Goal: Check status: Check status

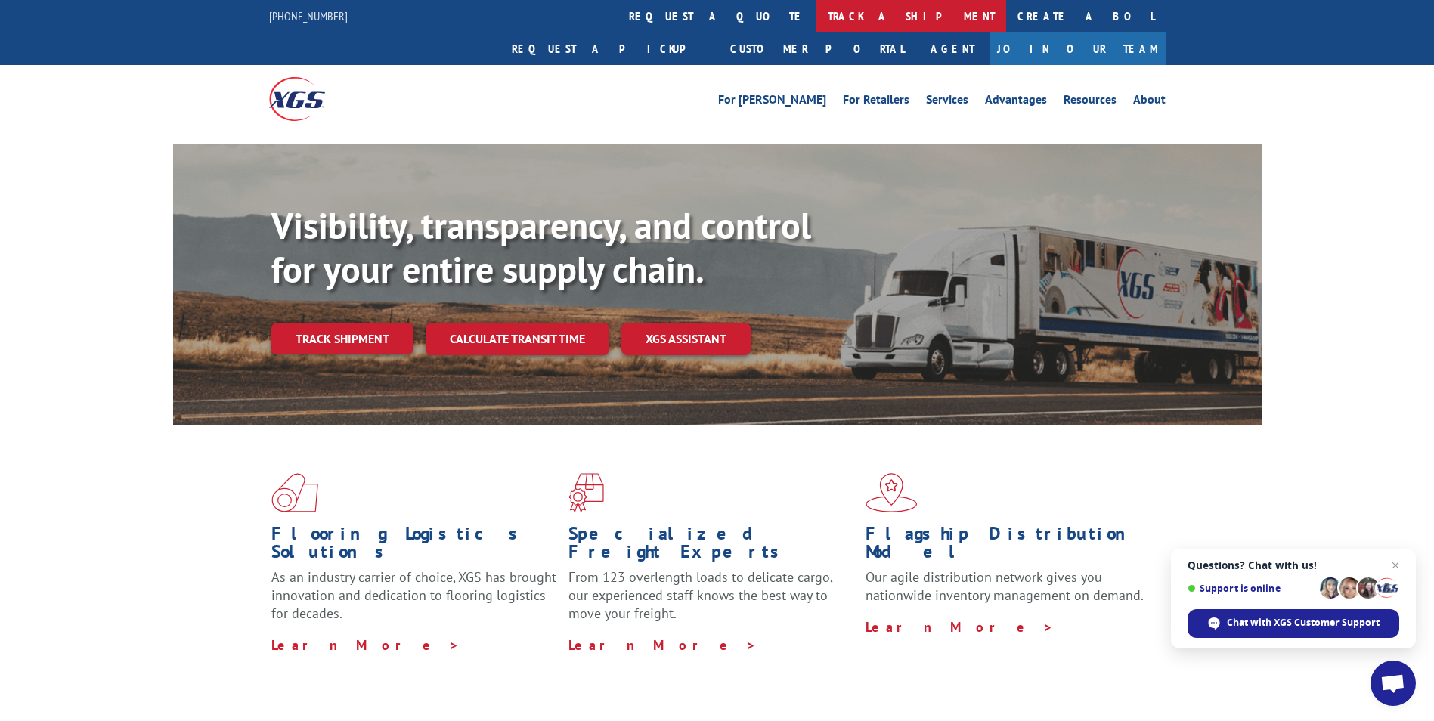
click at [816, 11] on link "track a shipment" at bounding box center [911, 16] width 190 height 33
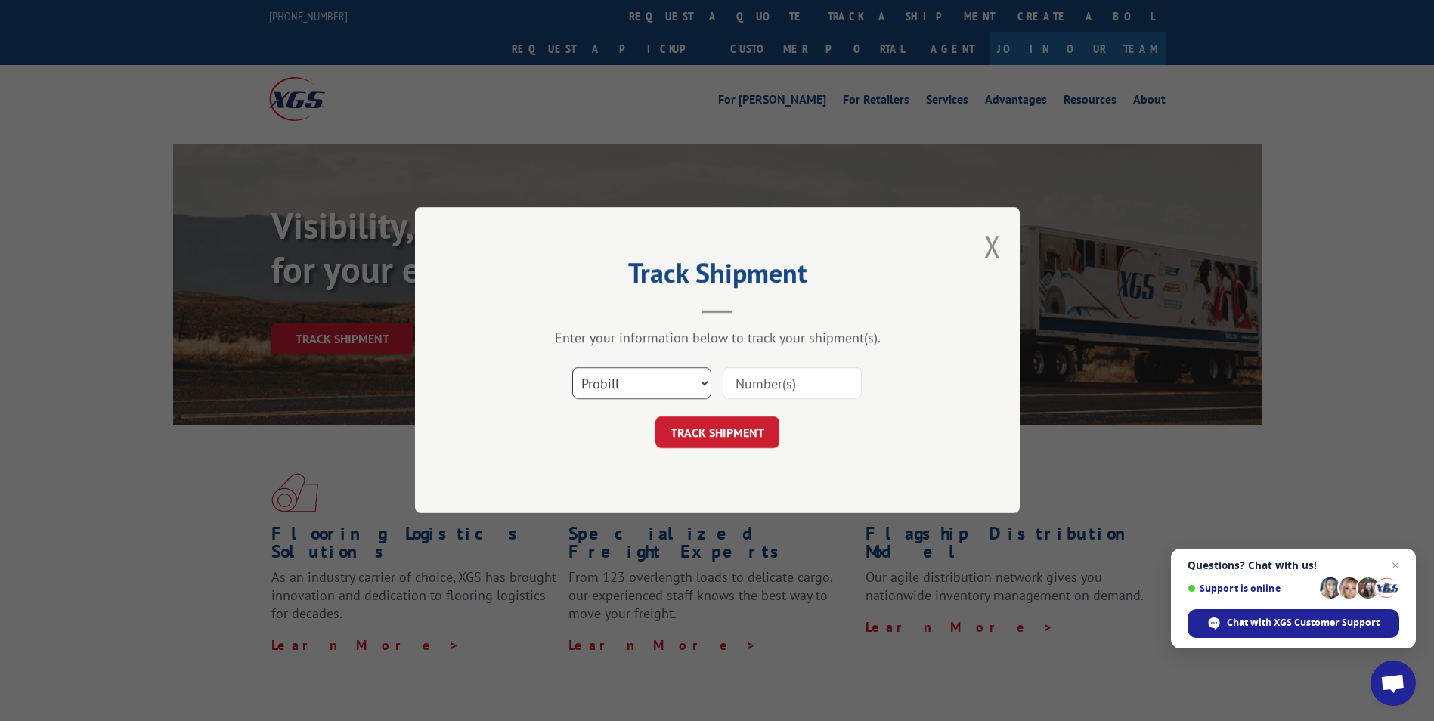
click at [658, 382] on select "Select category... Probill BOL PO" at bounding box center [641, 384] width 139 height 32
select select "bol"
click at [572, 368] on select "Select category... Probill BOL PO" at bounding box center [641, 384] width 139 height 32
click at [767, 384] on input at bounding box center [792, 384] width 139 height 32
type input "6157766"
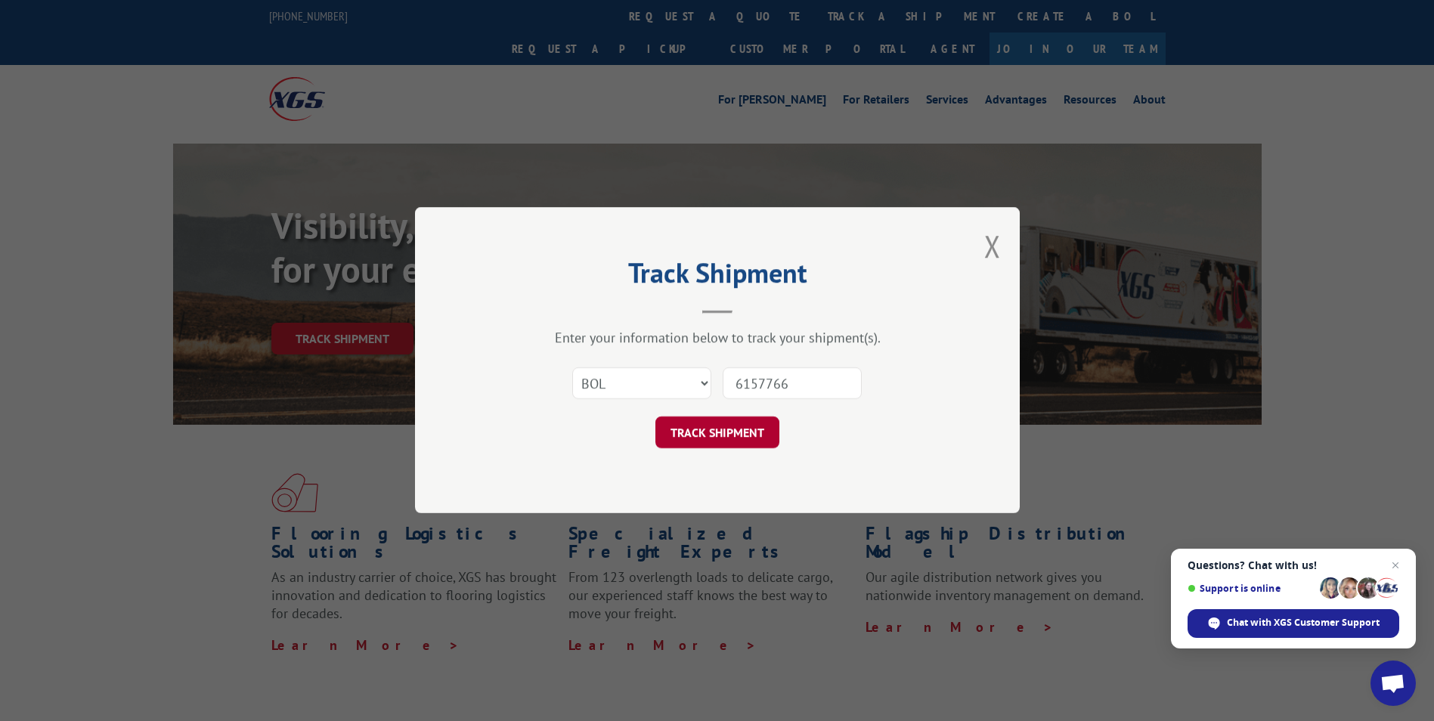
click at [730, 443] on button "TRACK SHIPMENT" at bounding box center [717, 433] width 124 height 32
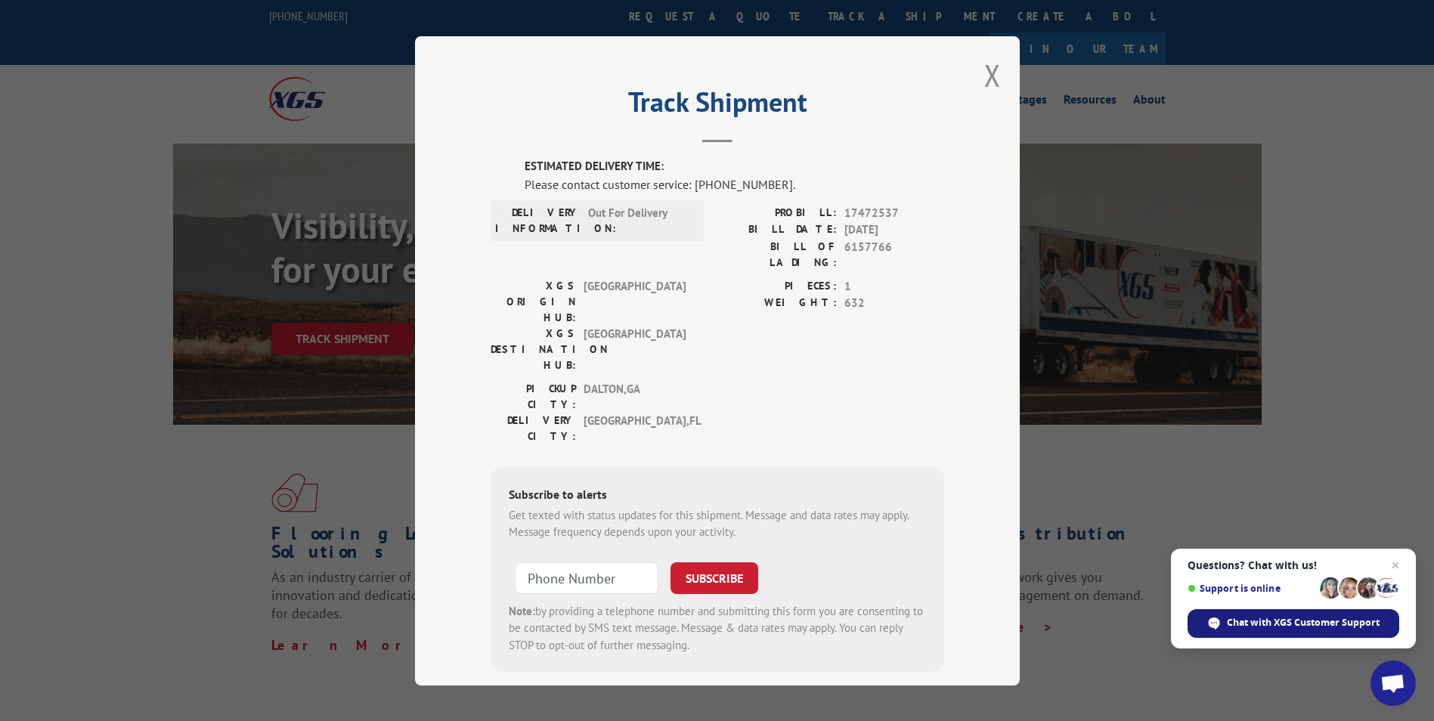
click at [1277, 614] on div "Chat with XGS Customer Support" at bounding box center [1293, 623] width 212 height 29
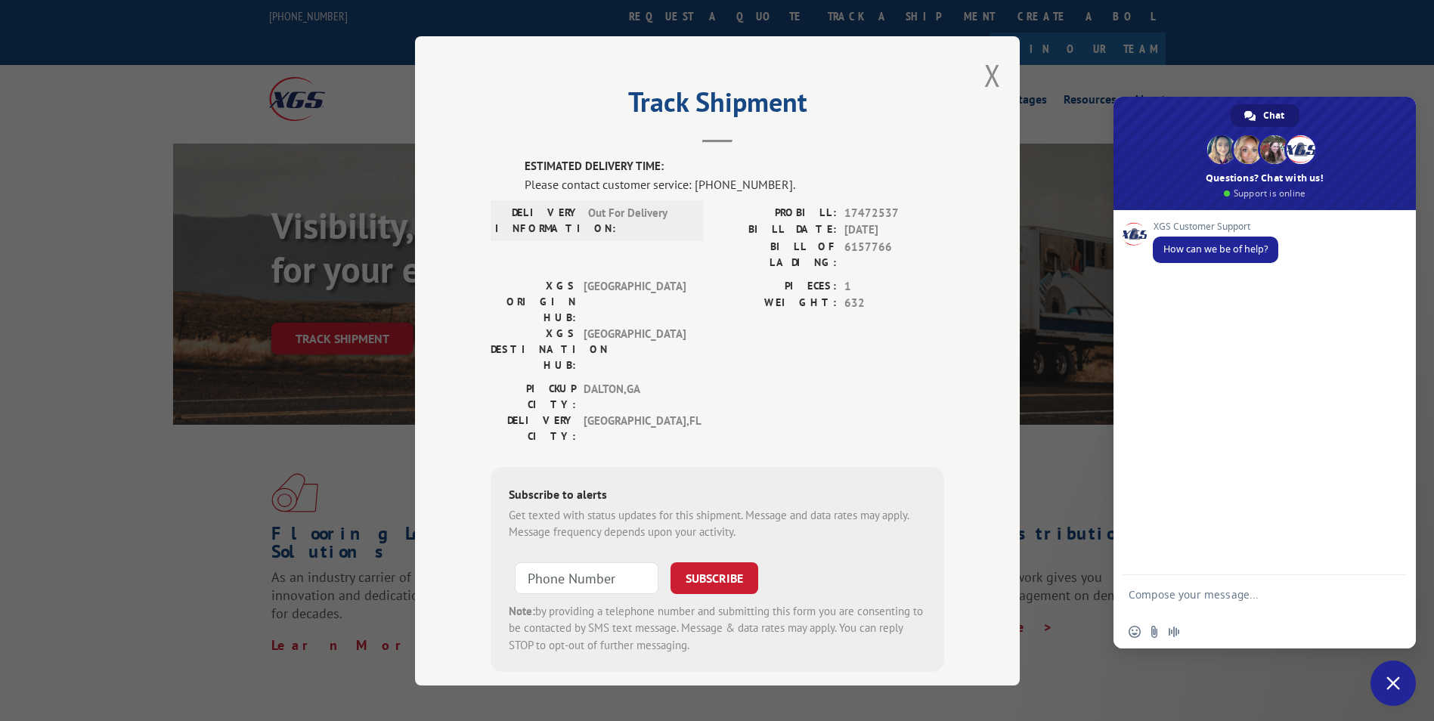
click at [1210, 590] on textarea "Compose your message..." at bounding box center [1247, 601] width 239 height 27
type textarea "[EMAIL_ADDRESS][PERSON_NAME][DOMAIN_NAME]"
click at [1386, 599] on span "Send" at bounding box center [1389, 596] width 11 height 11
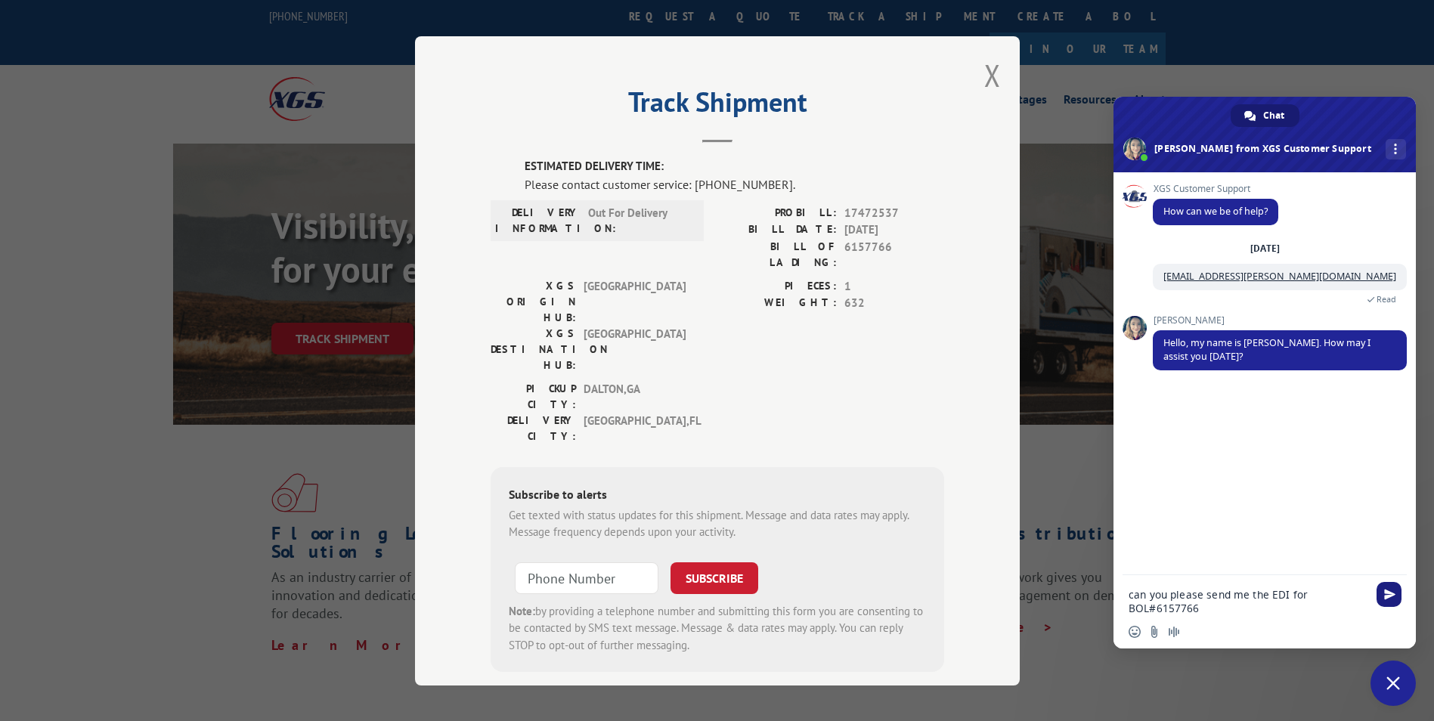
type textarea "can you please send me the EDI for BOL#6157766"
click at [1385, 590] on span "Send" at bounding box center [1389, 594] width 11 height 11
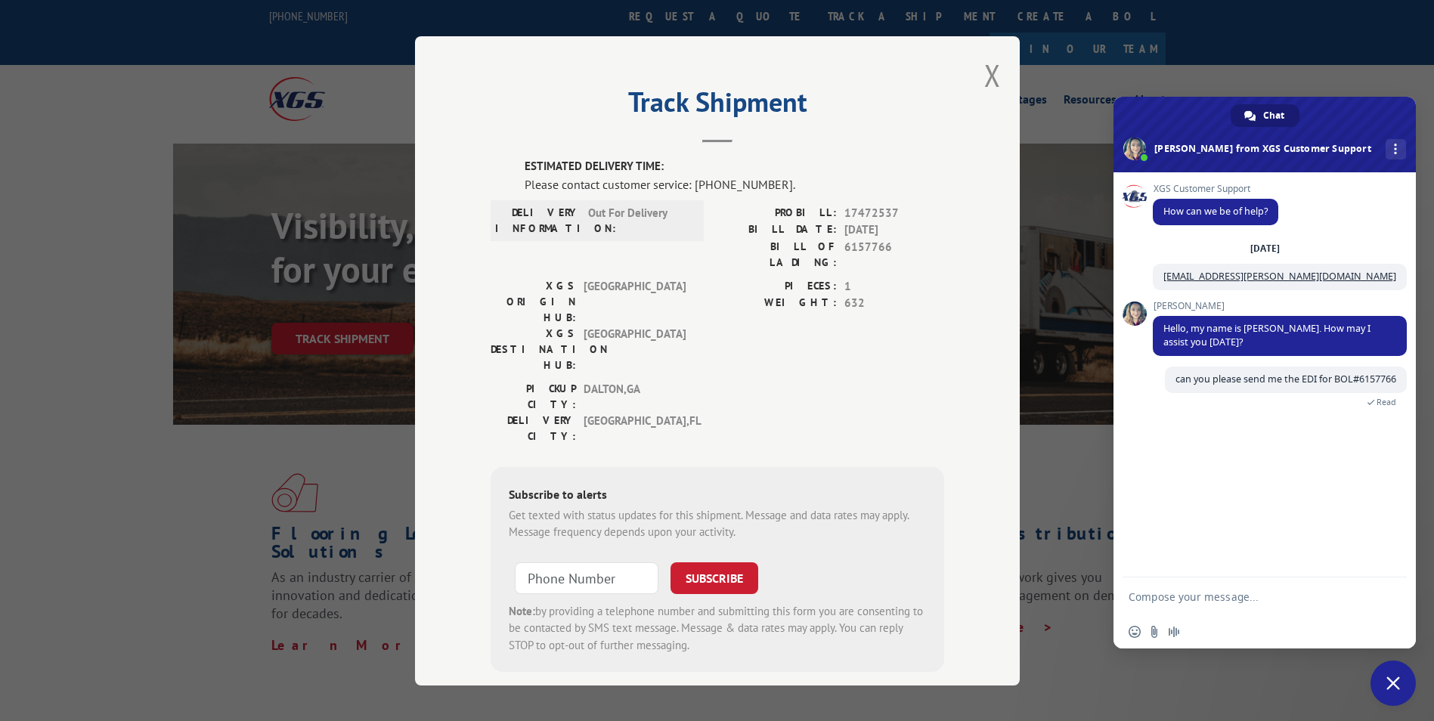
scroll to position [630, 0]
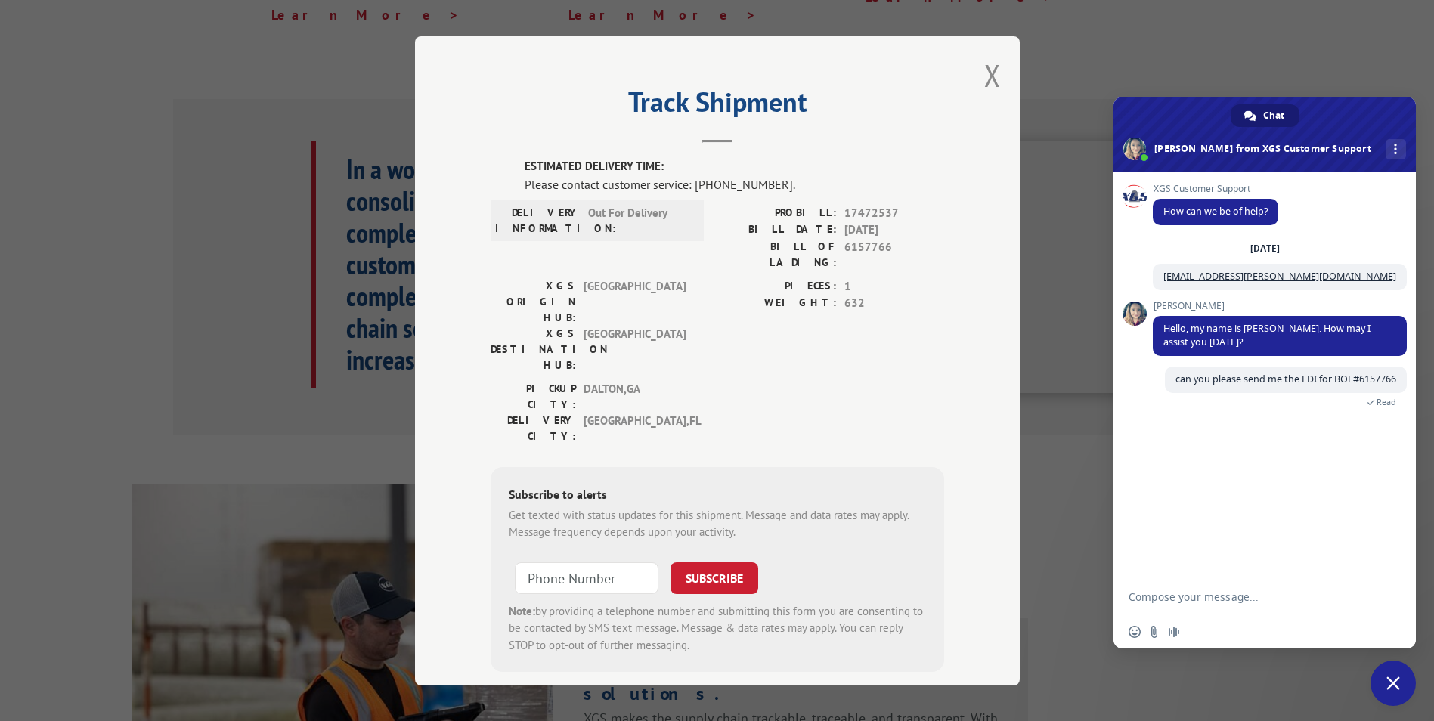
click at [1189, 599] on textarea "Compose your message..." at bounding box center [1247, 597] width 239 height 14
type textarea "Good Morning [PERSON_NAME]"
type textarea "C"
type textarea "Do you have a BOL# for the following PO#;s"
type textarea "V"
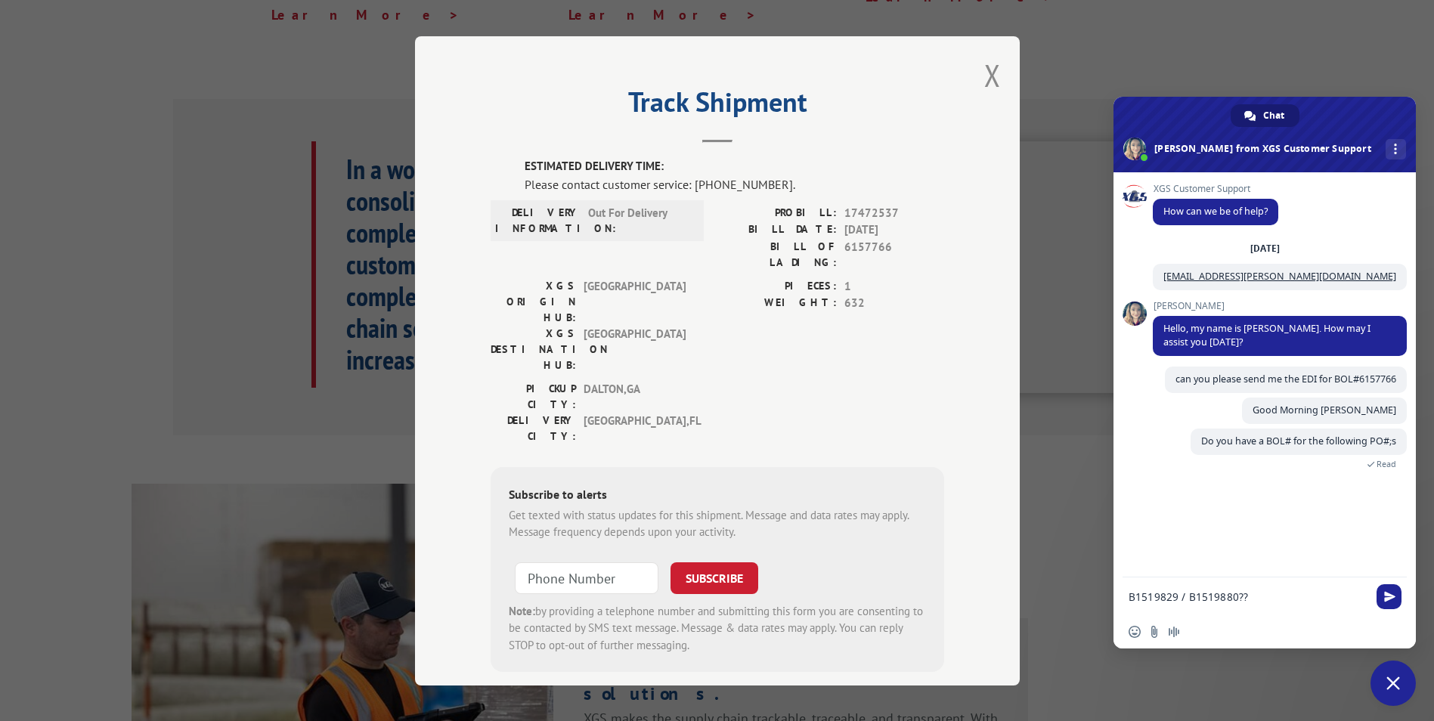
type textarea "B1519829 / B1519880???"
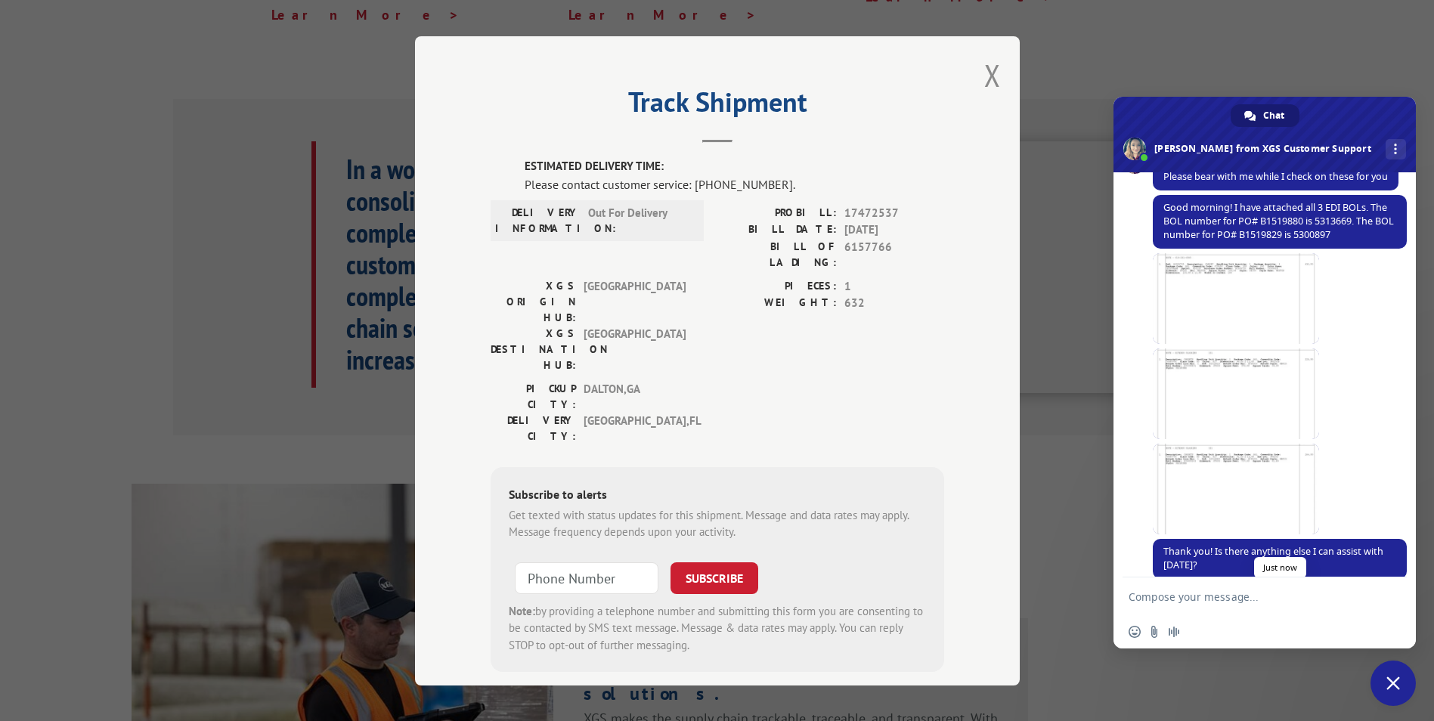
scroll to position [494, 0]
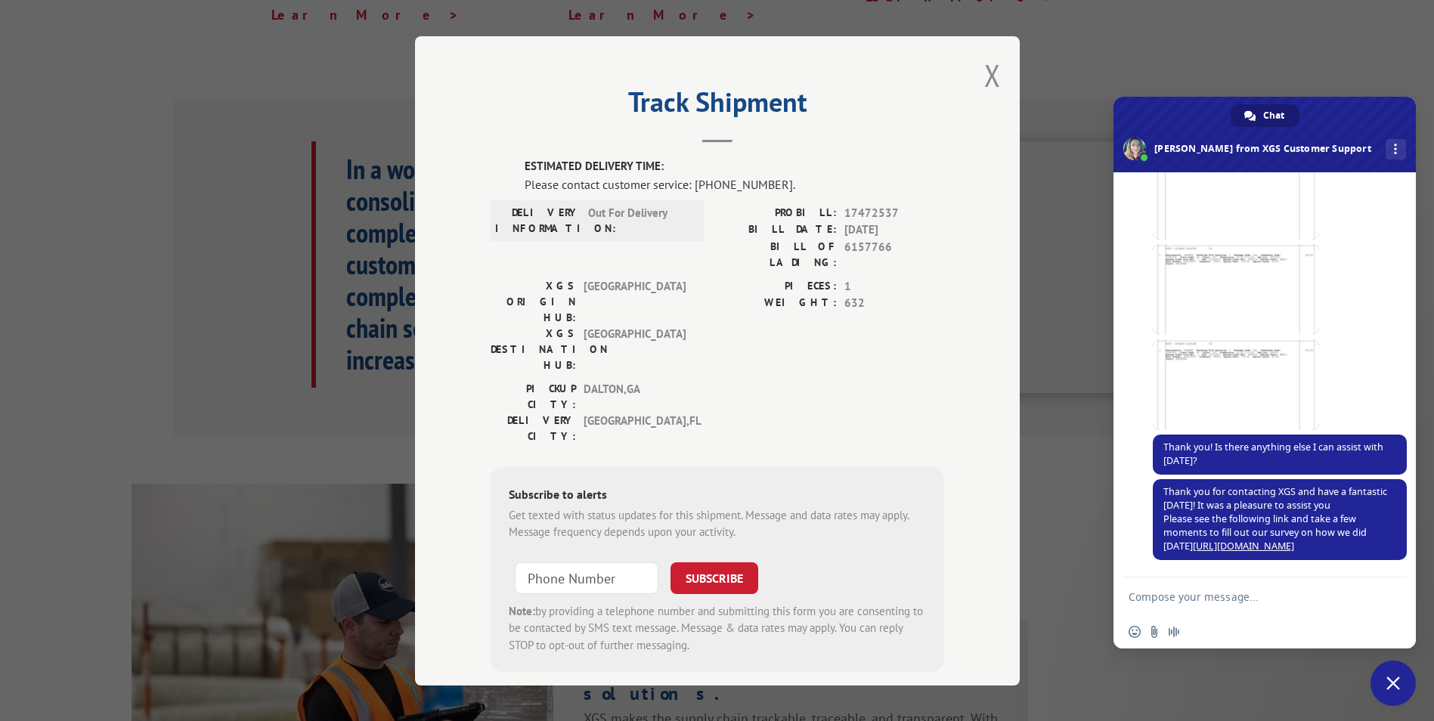
click at [1203, 593] on textarea "Compose your message..." at bounding box center [1247, 597] width 239 height 14
type textarea "t"
type textarea "thank you so much"
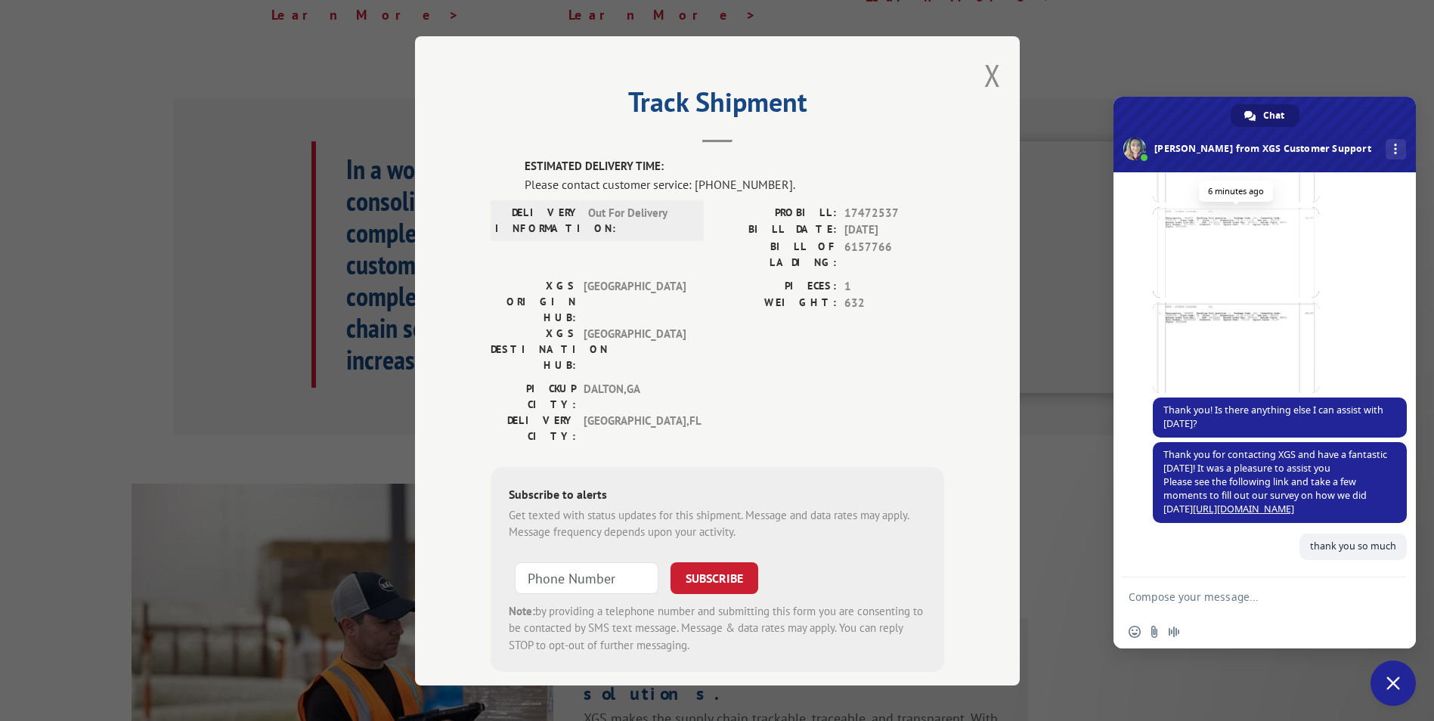
scroll to position [304, 0]
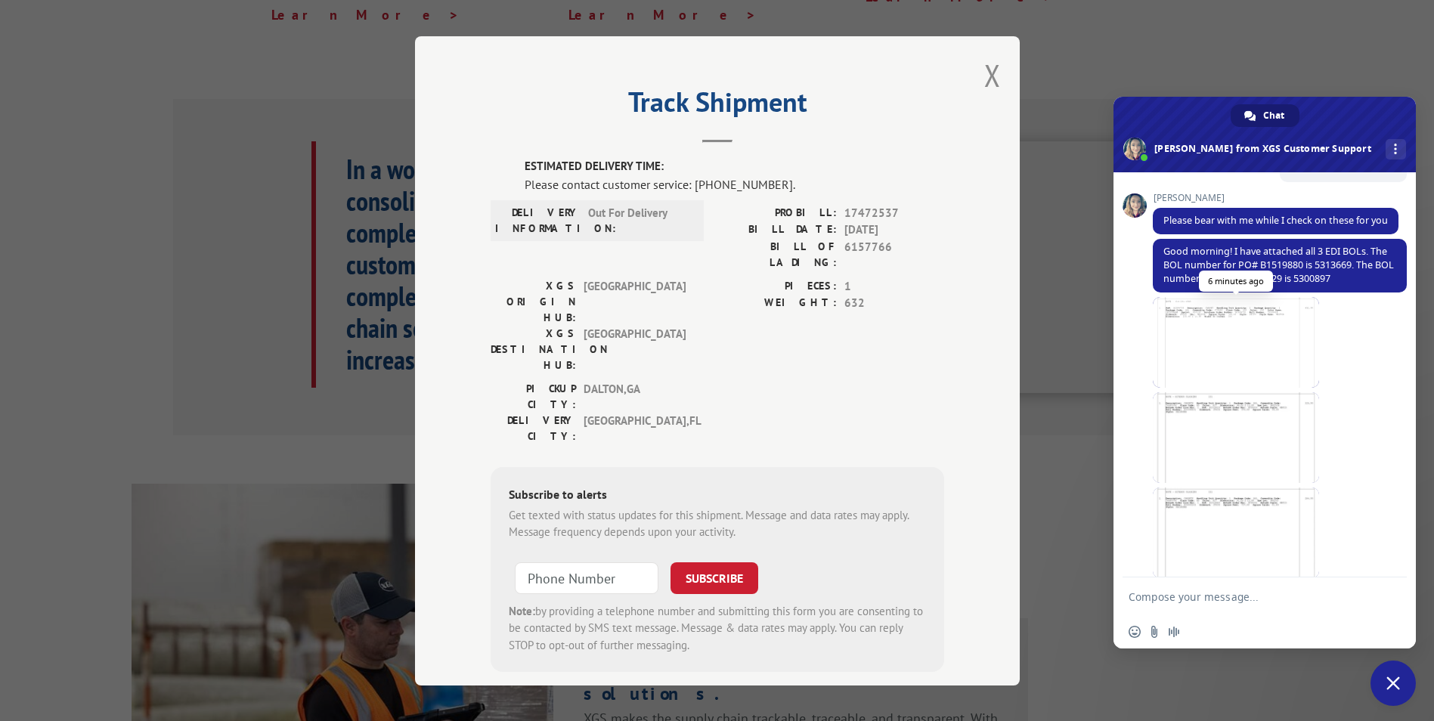
click at [1219, 377] on span at bounding box center [1236, 342] width 166 height 91
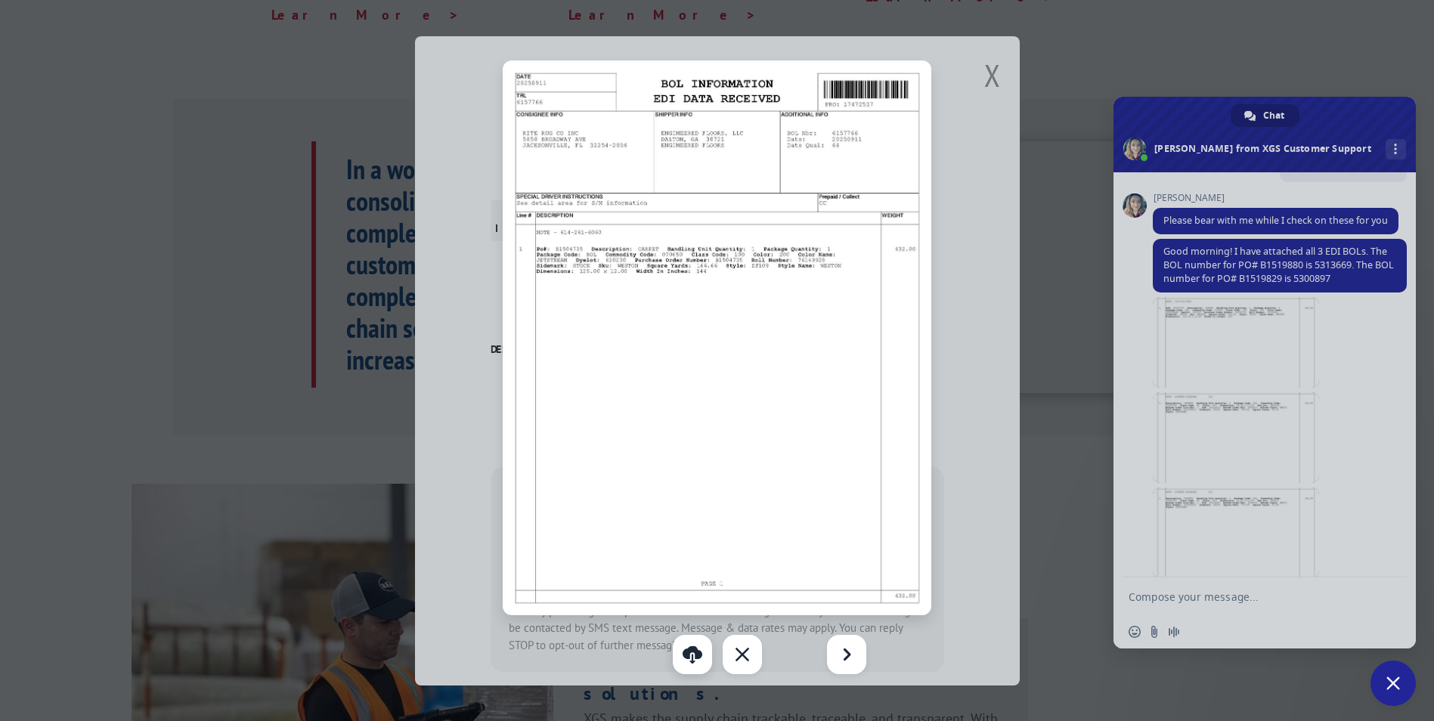
click at [692, 658] on link "Download" at bounding box center [692, 654] width 39 height 39
click at [852, 652] on div "Next" at bounding box center [846, 654] width 39 height 39
click at [698, 655] on link "Download" at bounding box center [692, 654] width 39 height 39
click at [593, 653] on div "Previous" at bounding box center [587, 654] width 39 height 39
click at [593, 653] on div at bounding box center [717, 360] width 1434 height 721
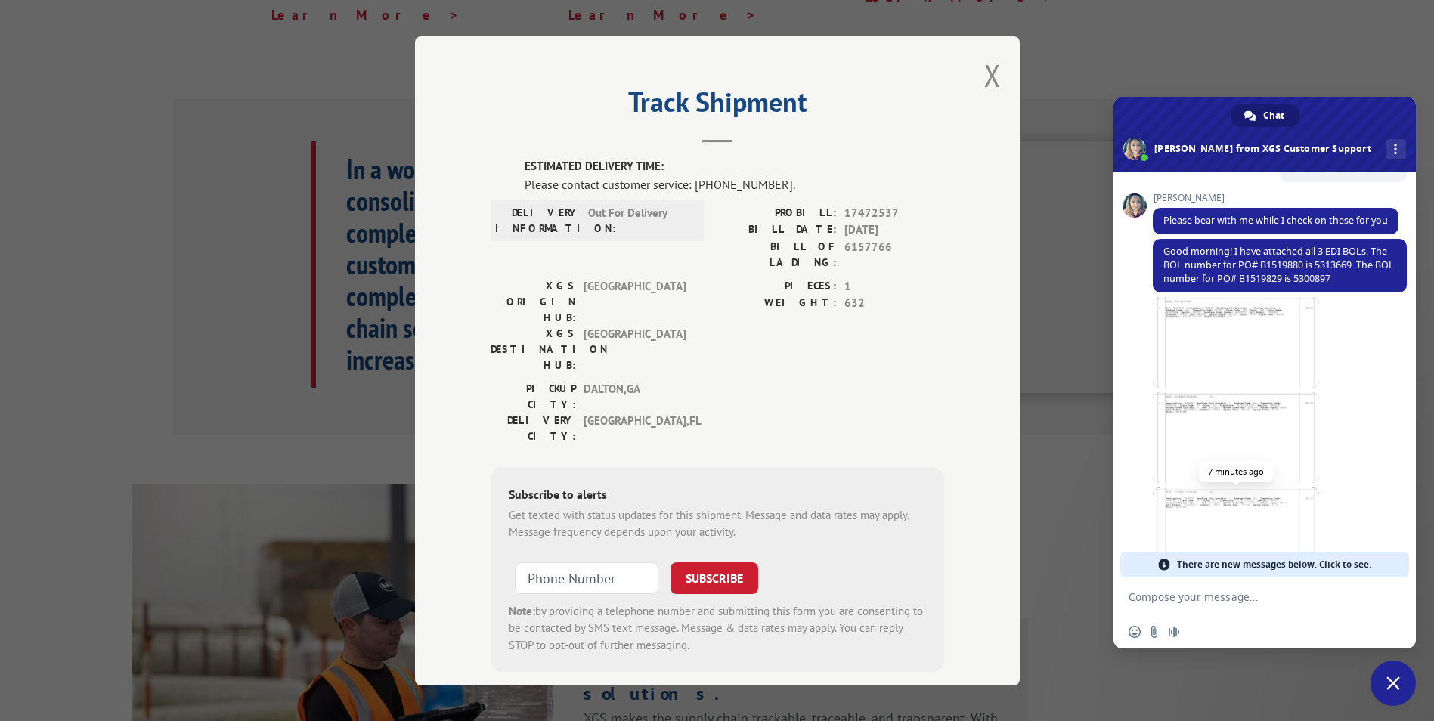
click at [1237, 531] on span at bounding box center [1236, 533] width 166 height 91
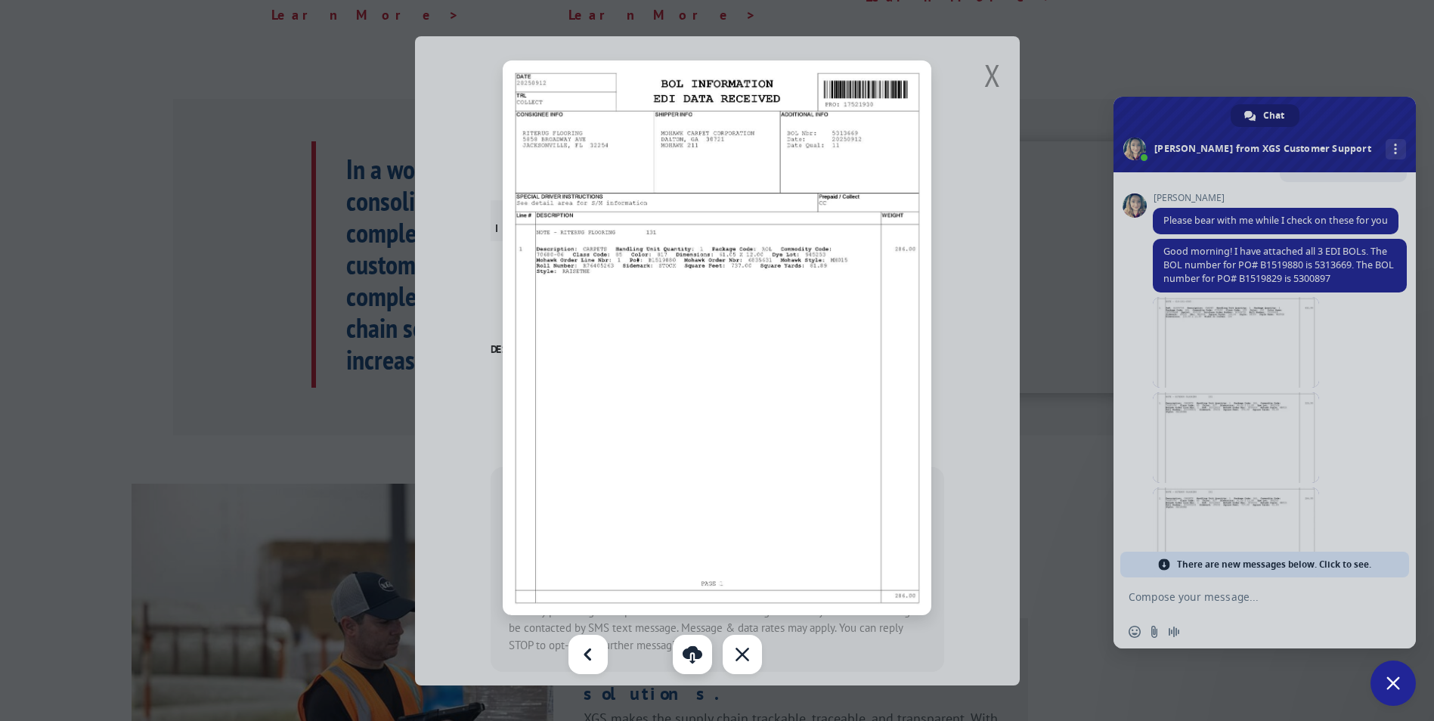
click at [692, 654] on link "Download" at bounding box center [692, 654] width 39 height 39
click at [987, 77] on div at bounding box center [717, 360] width 1434 height 721
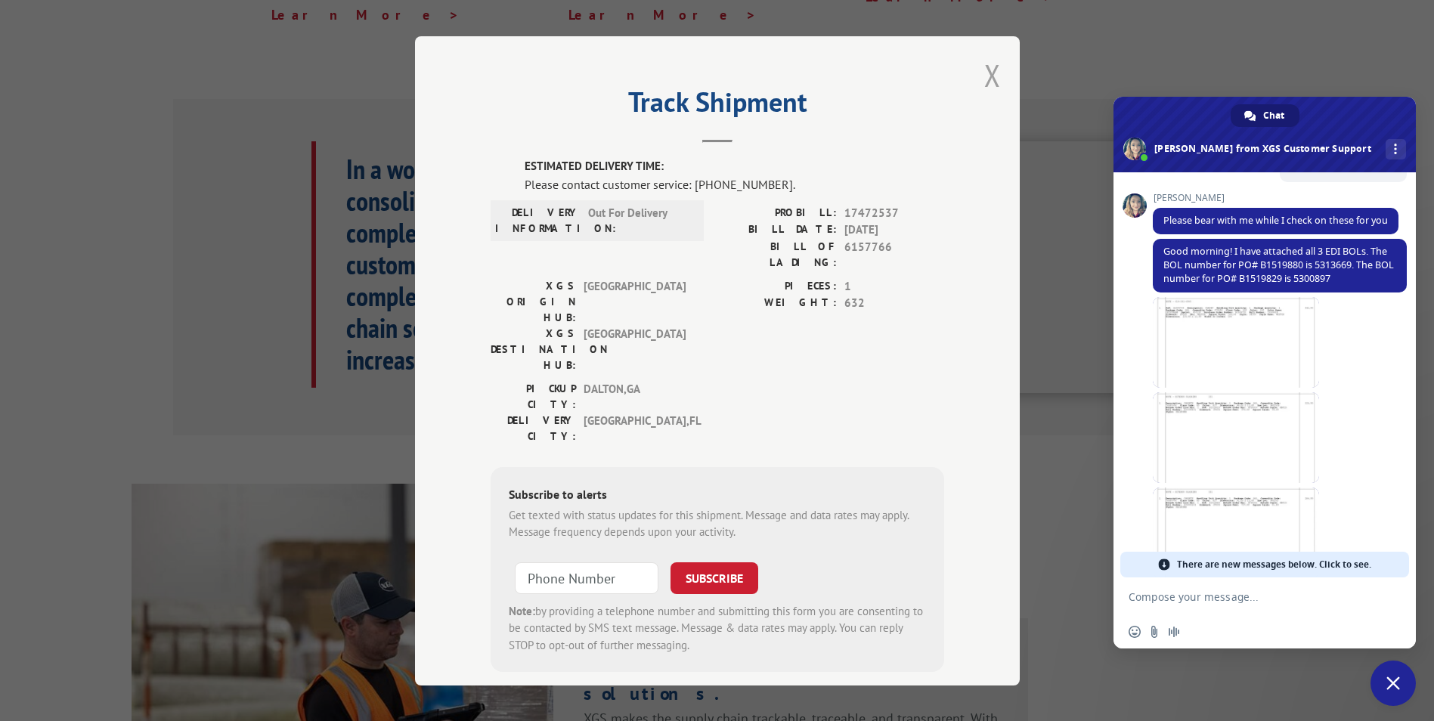
click at [985, 72] on button "Close modal" at bounding box center [992, 75] width 17 height 40
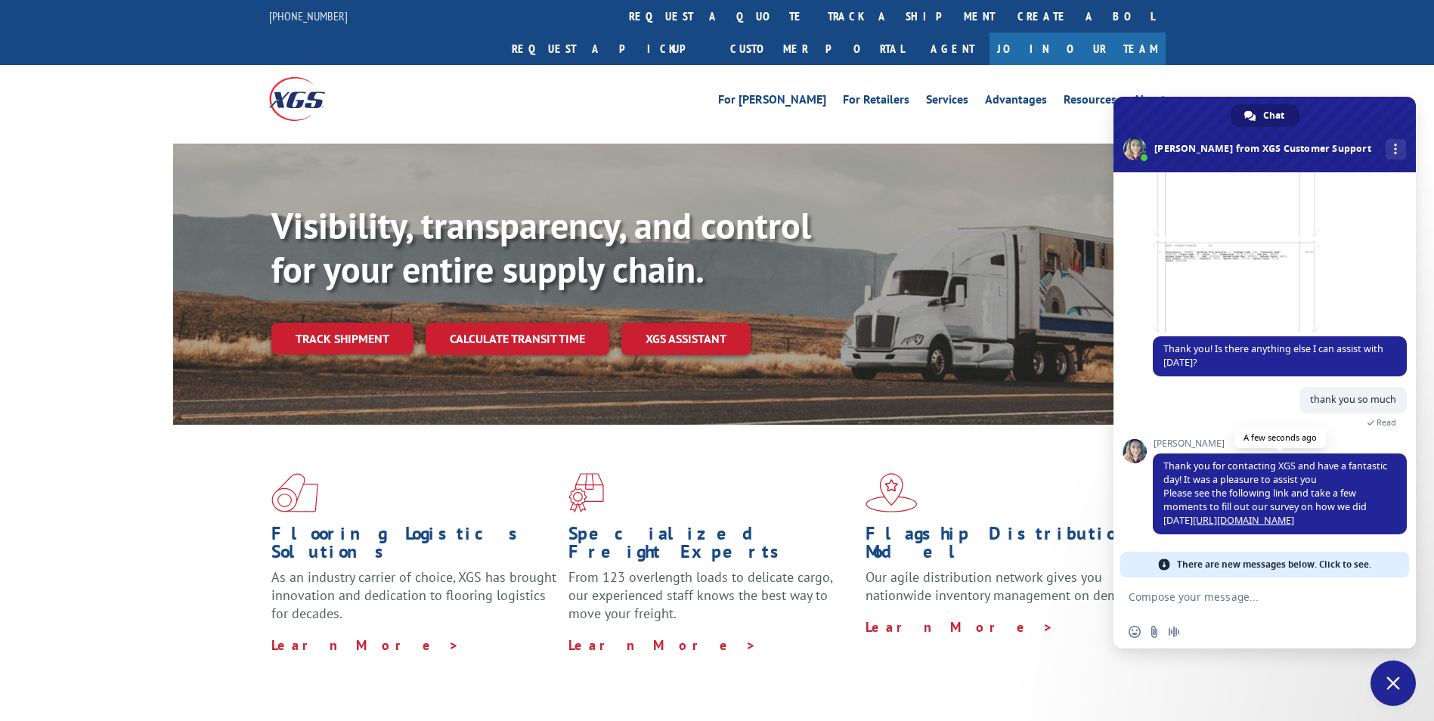
scroll to position [552, 0]
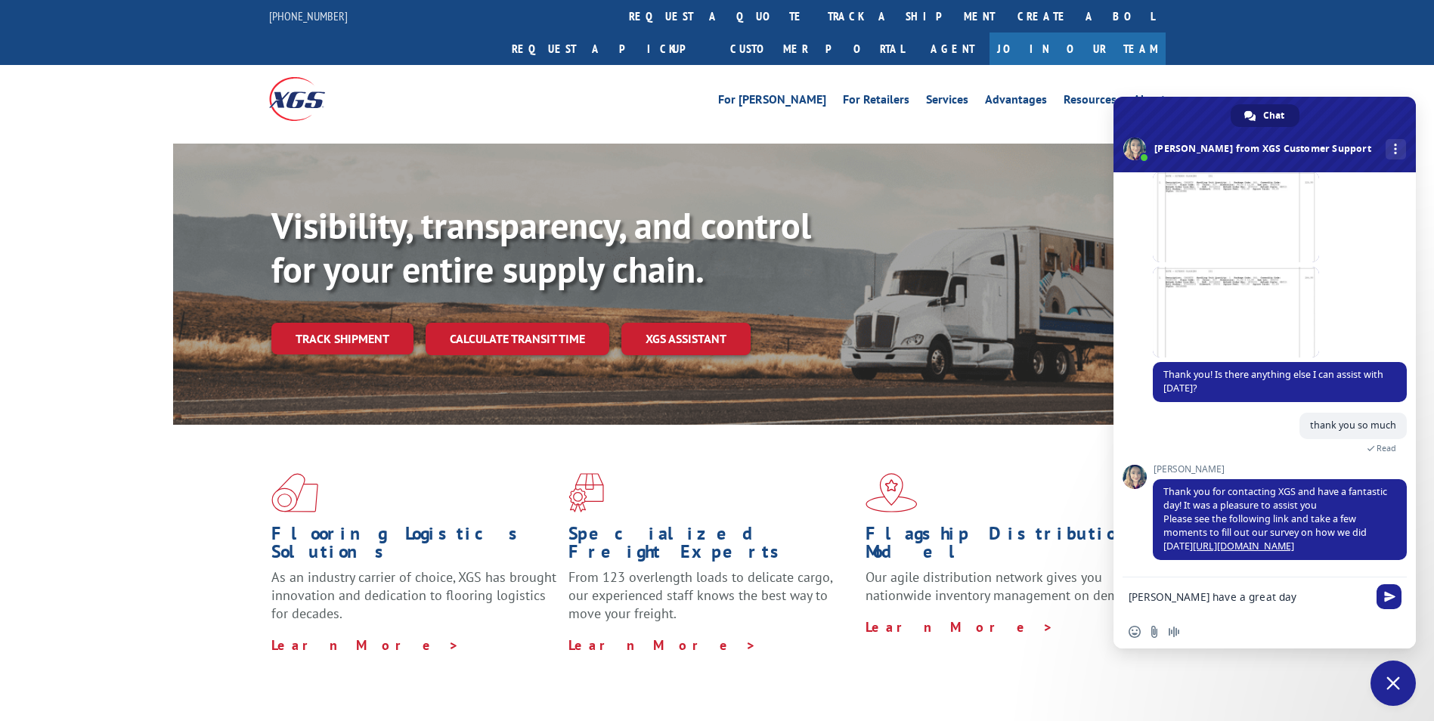
drag, startPoint x: 1205, startPoint y: 599, endPoint x: 1384, endPoint y: 717, distance: 214.9
type textarea "[PERSON_NAME] have a great day"
click at [1385, 596] on span "Send" at bounding box center [1389, 596] width 11 height 11
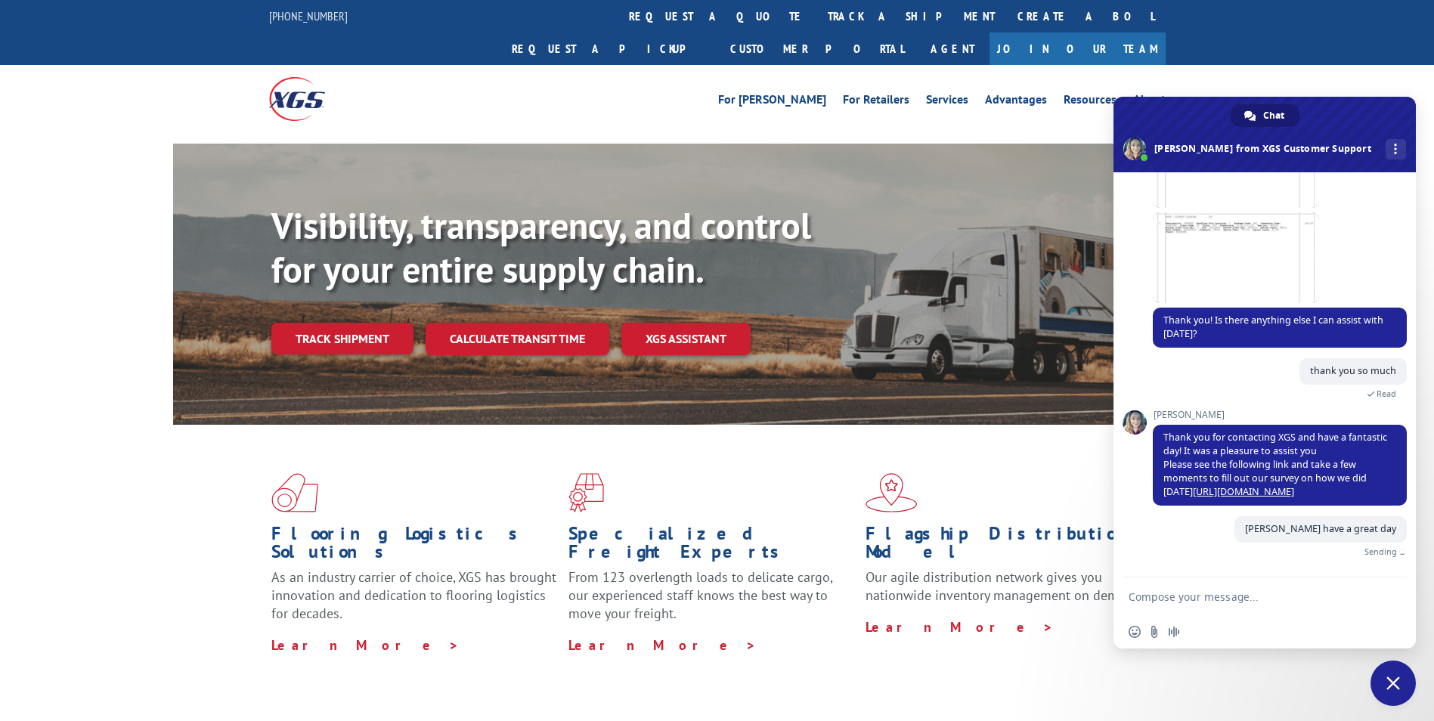
scroll to position [589, 0]
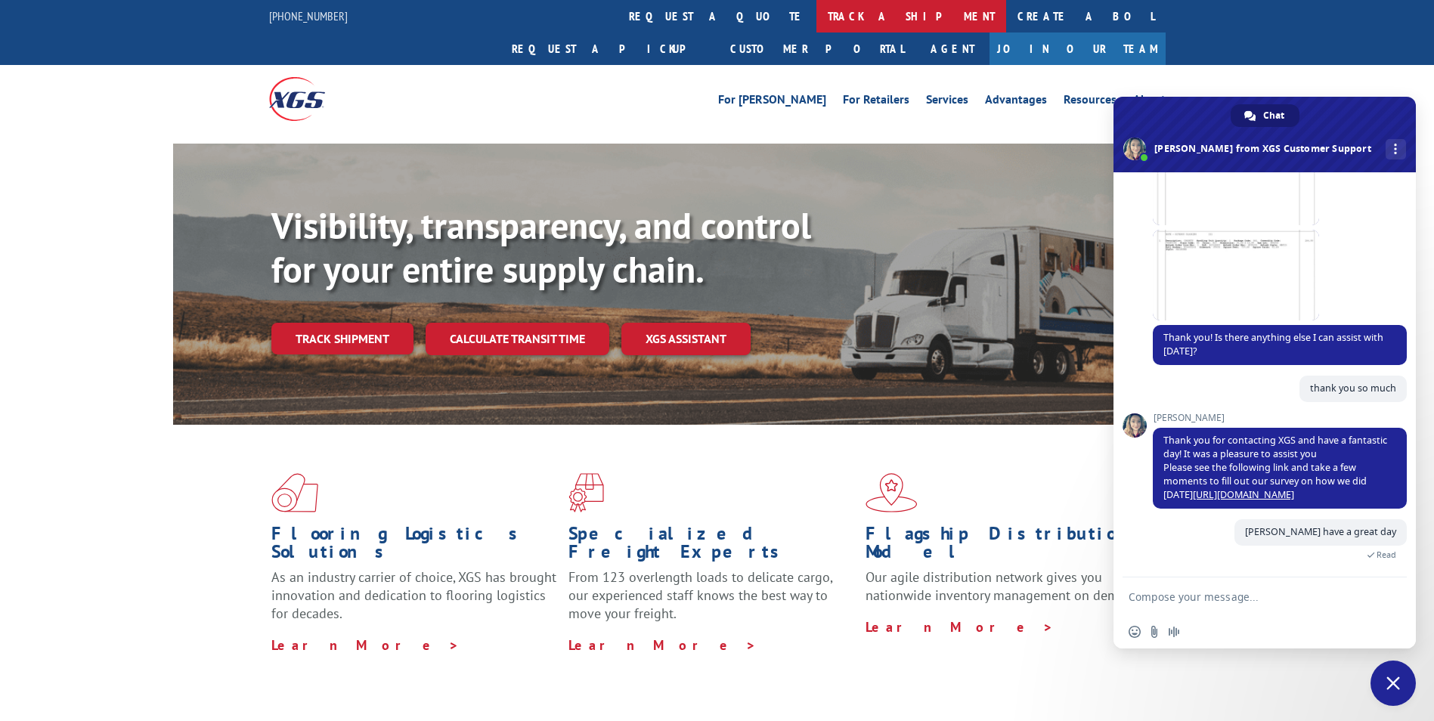
click at [816, 11] on link "track a shipment" at bounding box center [911, 16] width 190 height 33
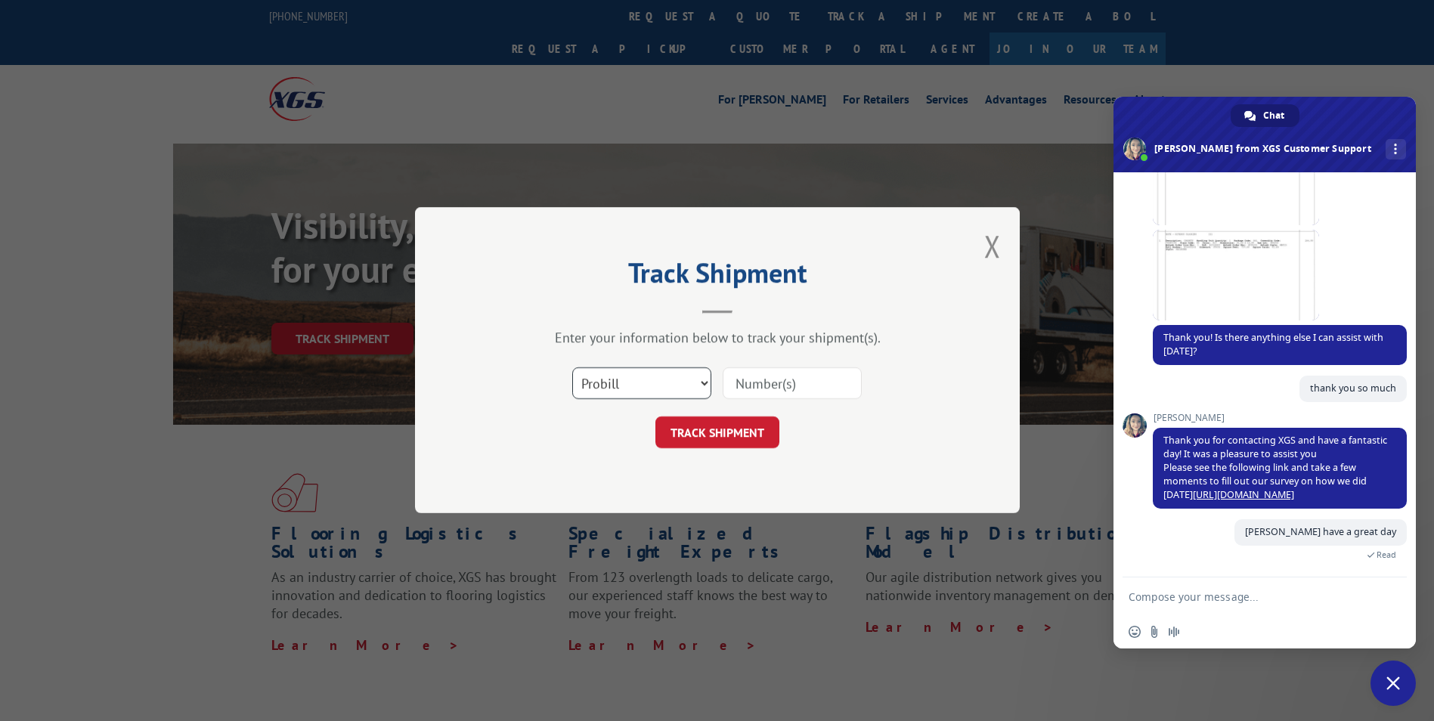
click at [698, 378] on select "Select category... Probill BOL PO" at bounding box center [641, 384] width 139 height 32
select select "bol"
click at [572, 368] on select "Select category... Probill BOL PO" at bounding box center [641, 384] width 139 height 32
click at [774, 388] on input at bounding box center [792, 384] width 139 height 32
type input "5300897"
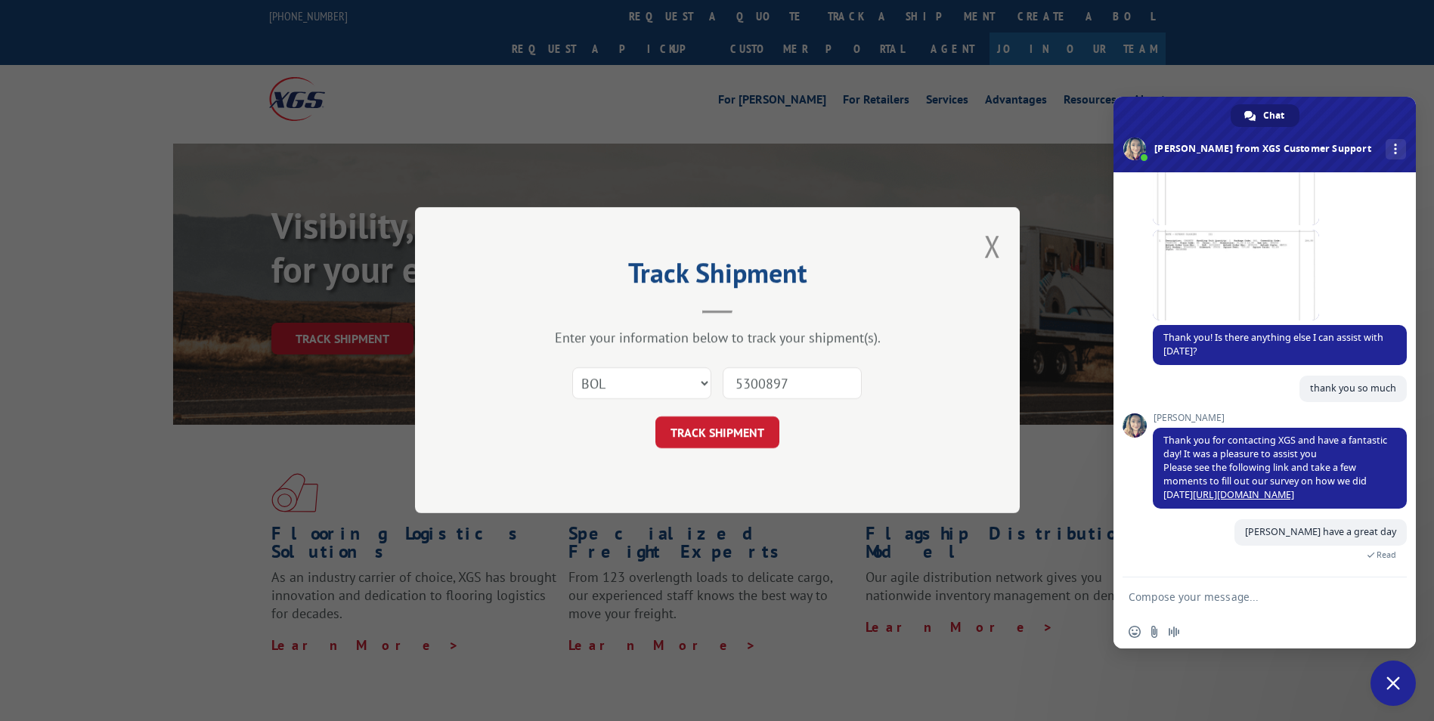
click button "TRACK SHIPMENT" at bounding box center [717, 433] width 124 height 32
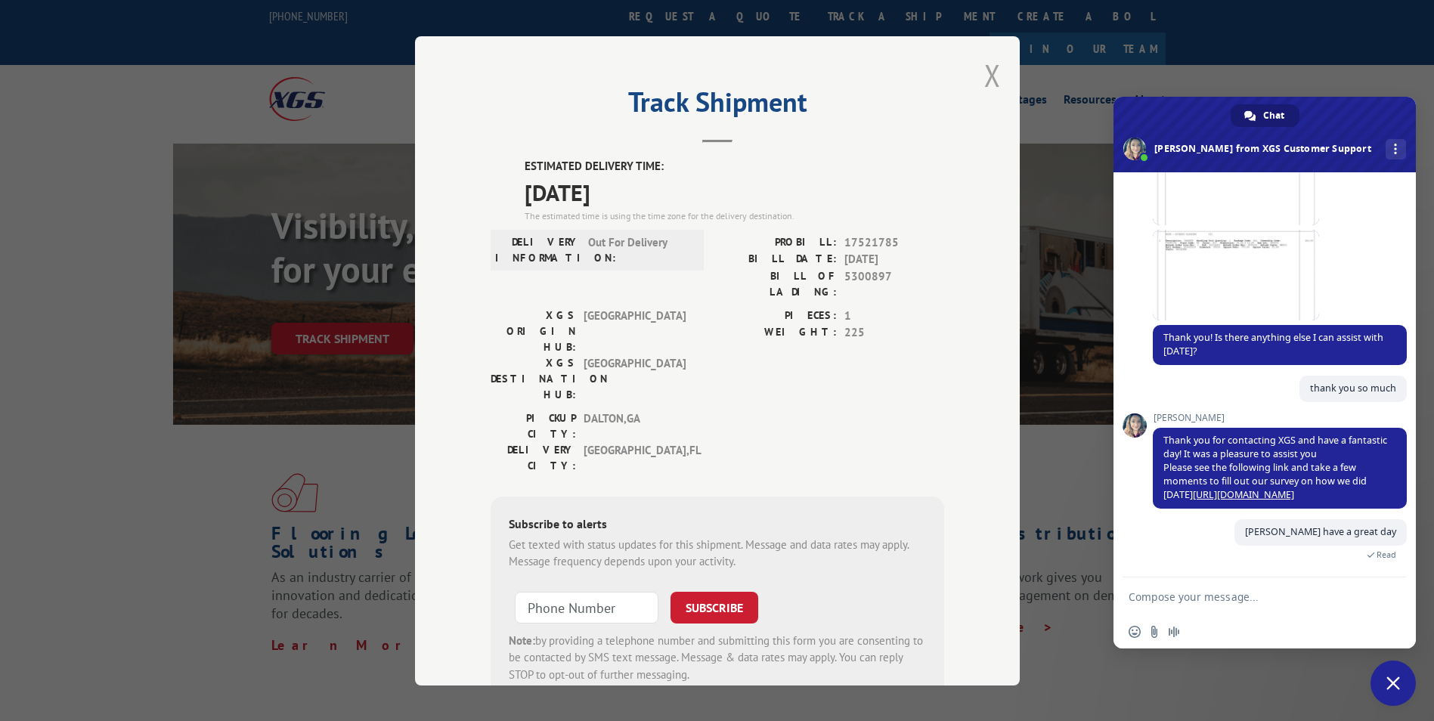
click at [984, 81] on button "Close modal" at bounding box center [992, 75] width 17 height 40
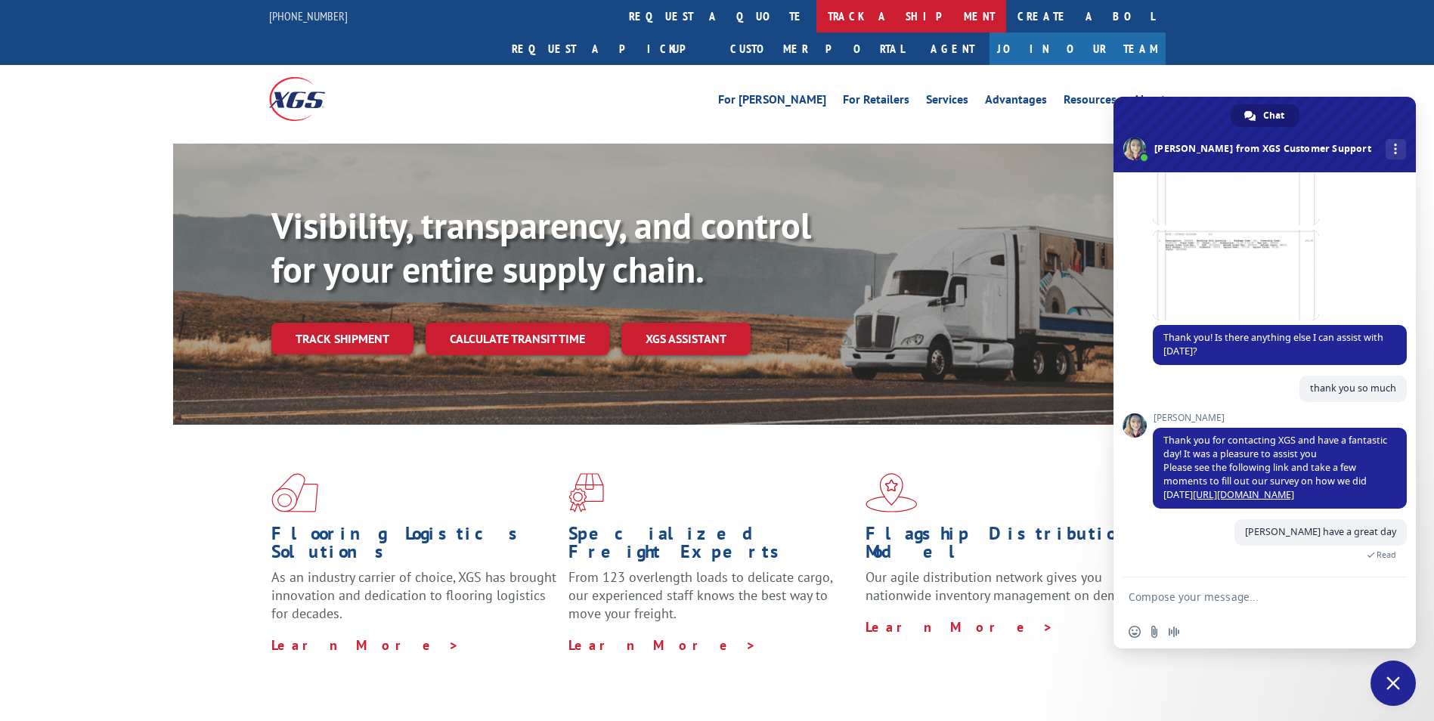
click at [816, 14] on link "track a shipment" at bounding box center [911, 16] width 190 height 33
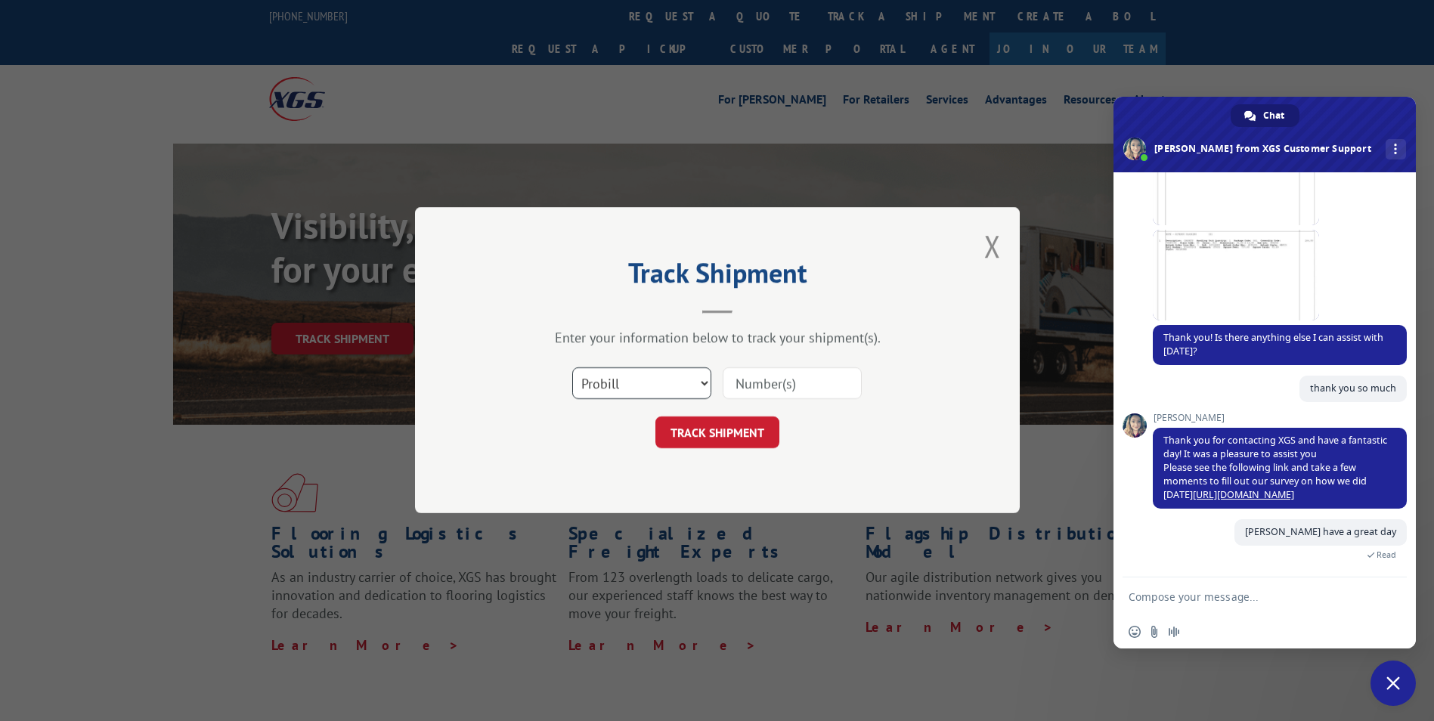
click at [703, 379] on select "Select category... Probill BOL PO" at bounding box center [641, 384] width 139 height 32
select select "bol"
click at [572, 368] on select "Select category... Probill BOL PO" at bounding box center [641, 384] width 139 height 32
click at [773, 381] on input at bounding box center [792, 384] width 139 height 32
type input "6157766"
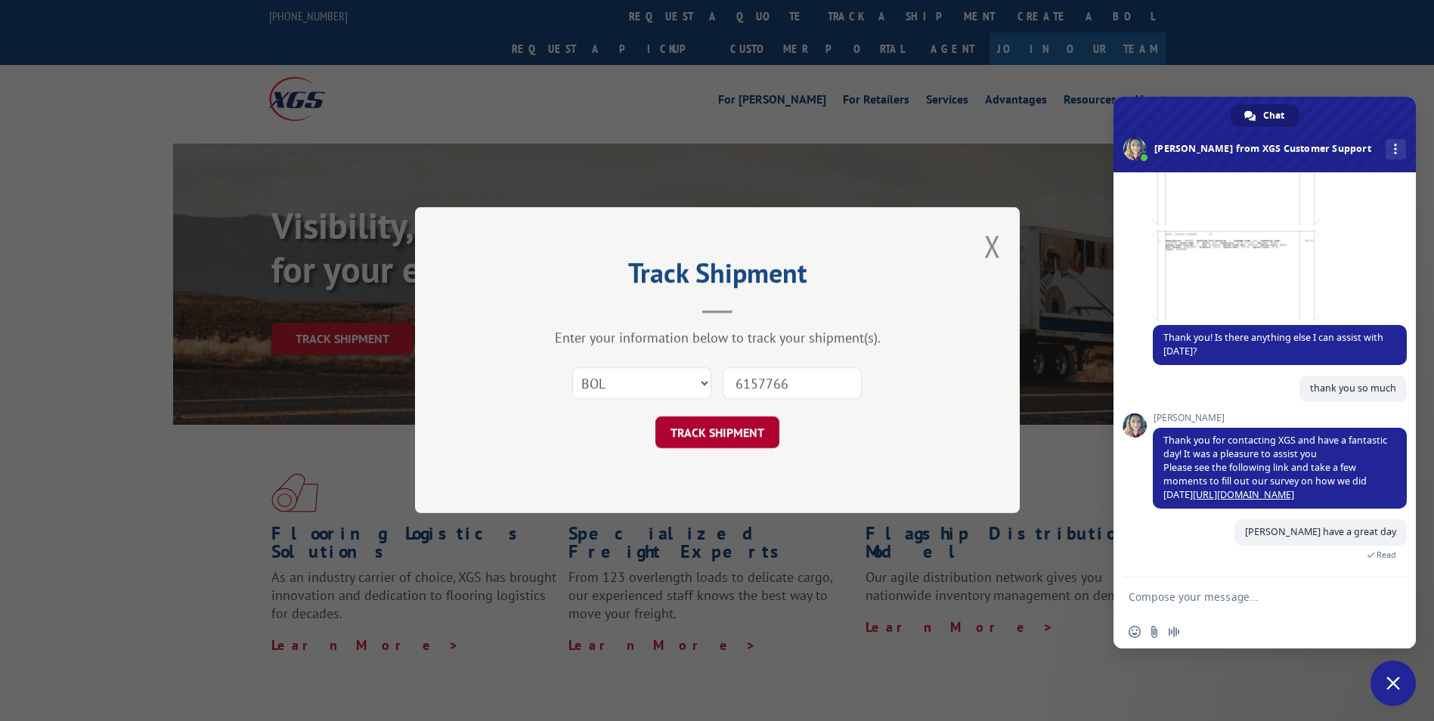
click at [707, 427] on button "TRACK SHIPMENT" at bounding box center [717, 433] width 124 height 32
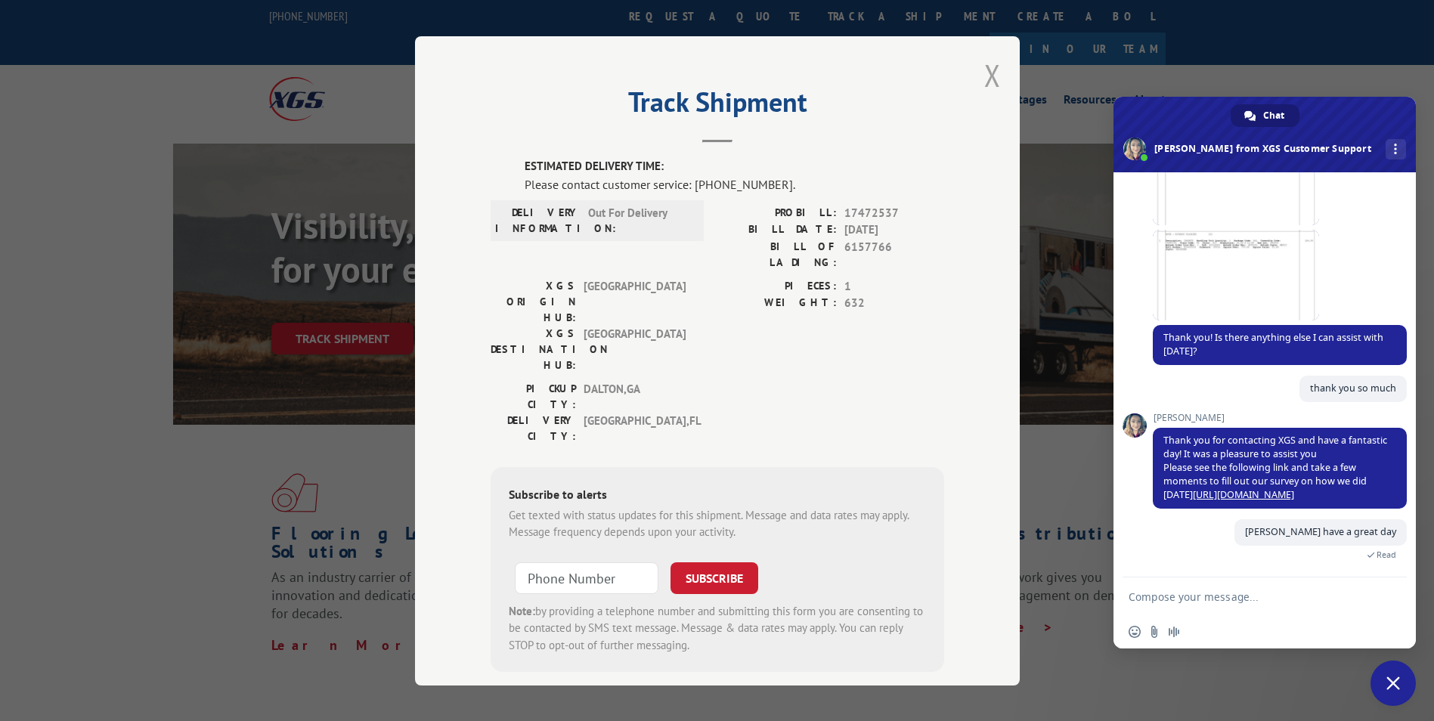
click at [986, 70] on button "Close modal" at bounding box center [992, 75] width 17 height 40
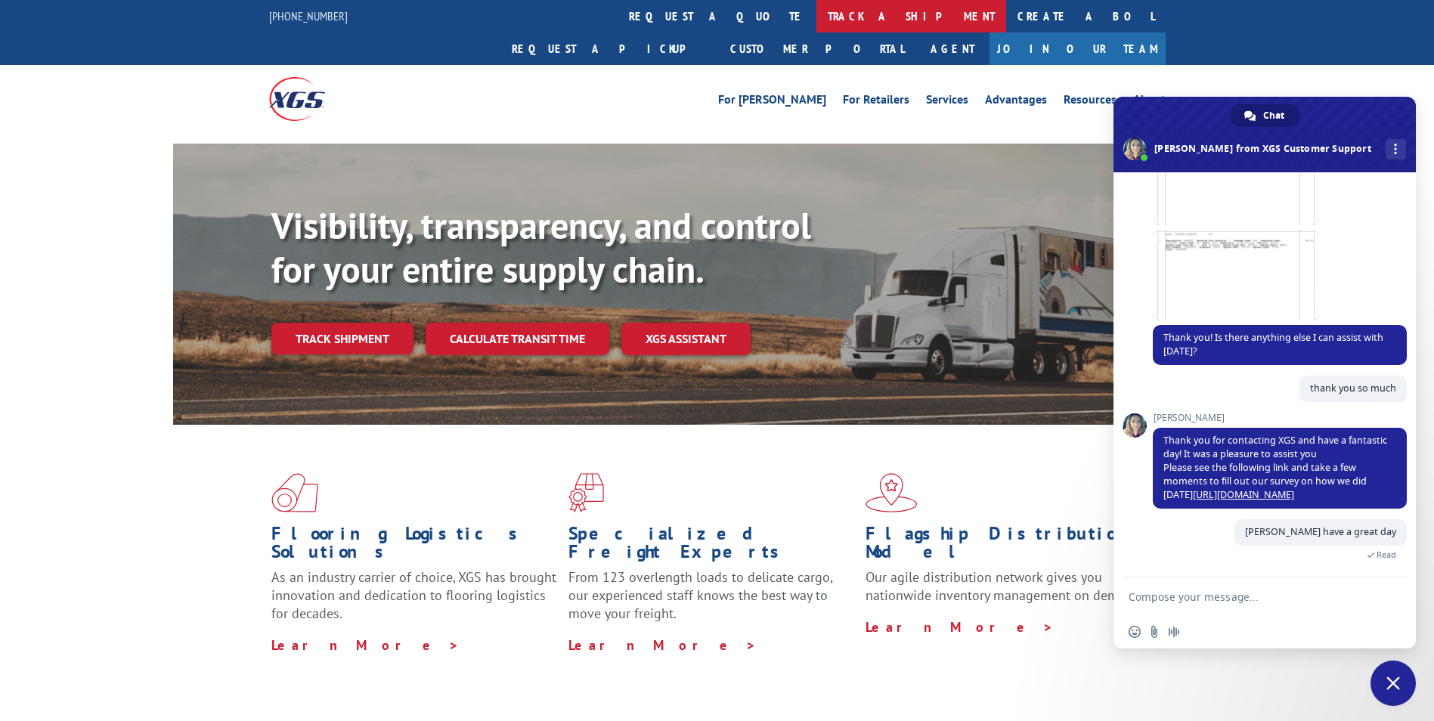
click at [816, 12] on link "track a shipment" at bounding box center [911, 16] width 190 height 33
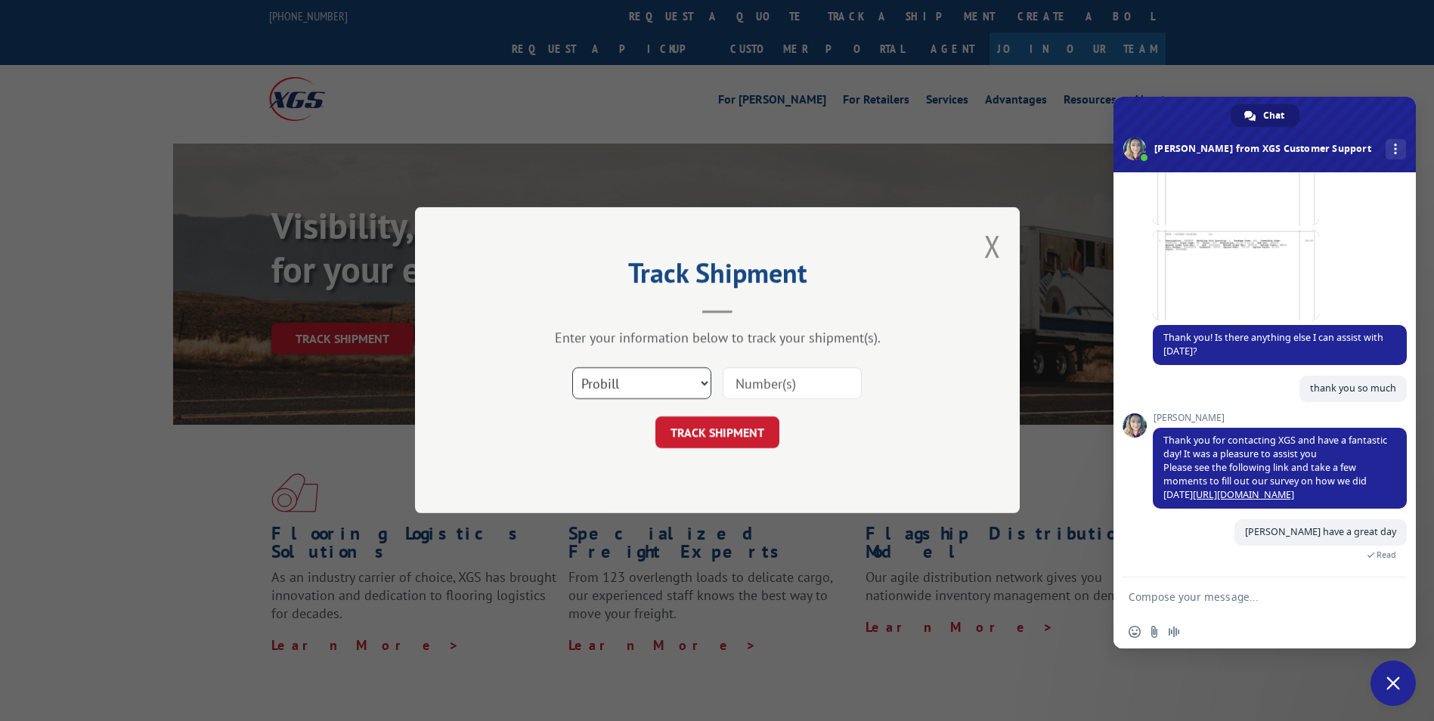
click at [702, 387] on select "Select category... Probill BOL PO" at bounding box center [641, 384] width 139 height 32
select select "bol"
click at [572, 368] on select "Select category... Probill BOL PO" at bounding box center [641, 384] width 139 height 32
click at [746, 388] on input at bounding box center [792, 384] width 139 height 32
type input "5313669"
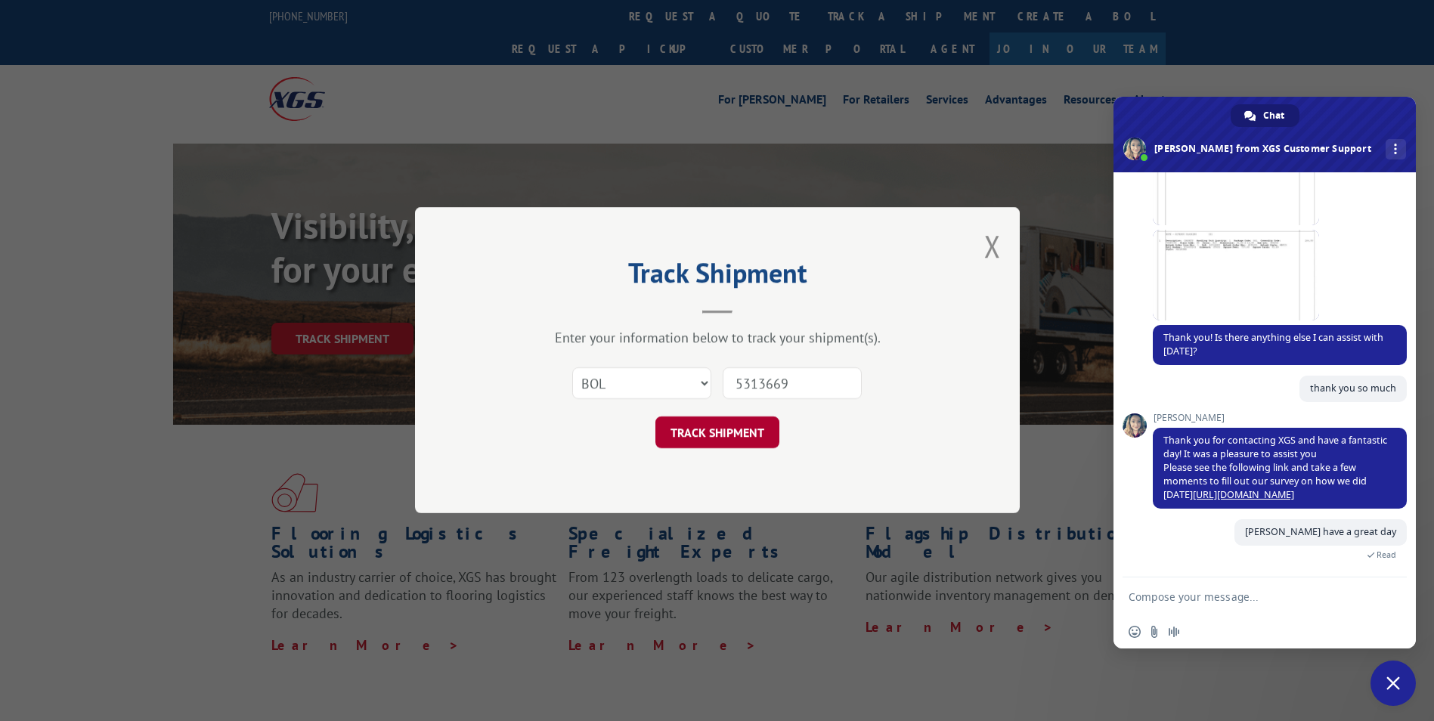
click at [726, 428] on button "TRACK SHIPMENT" at bounding box center [717, 433] width 124 height 32
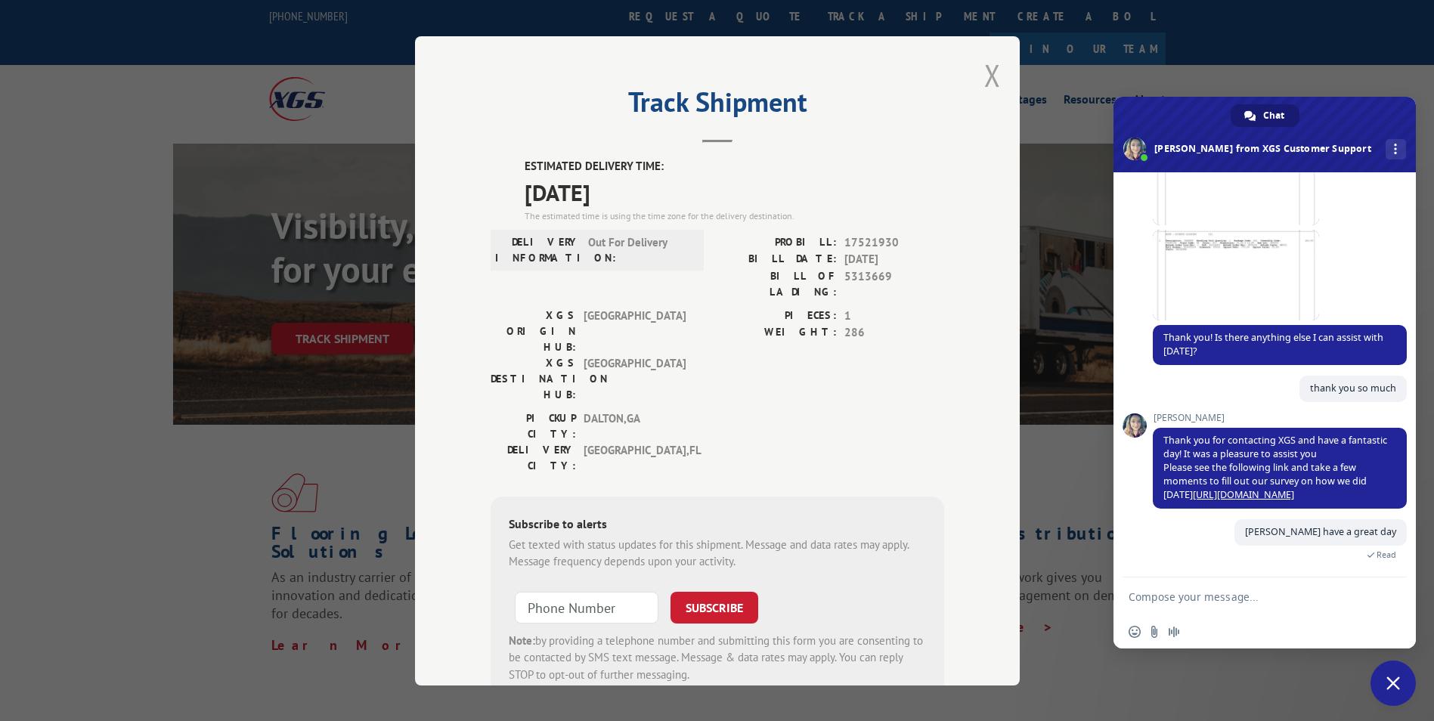
click at [994, 71] on button "Close modal" at bounding box center [992, 75] width 17 height 40
